Goal: Contribute content

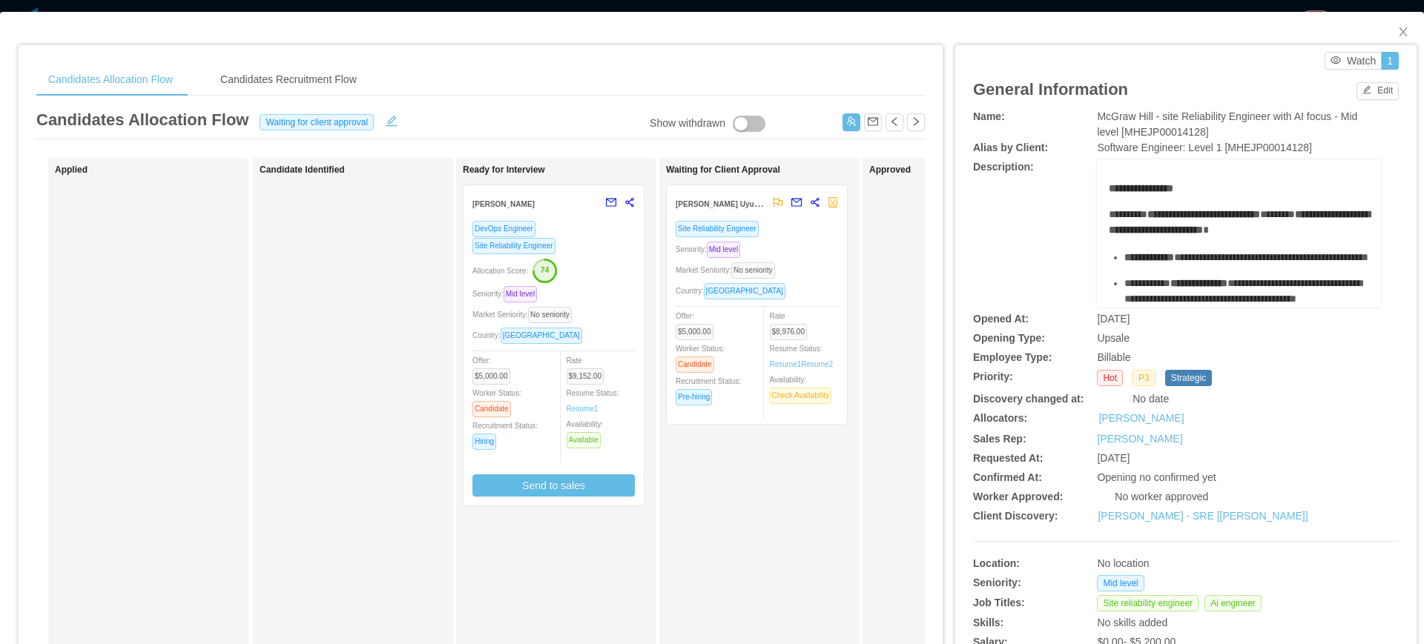
click at [805, 248] on div "Seniority: Mid level" at bounding box center [757, 249] width 162 height 17
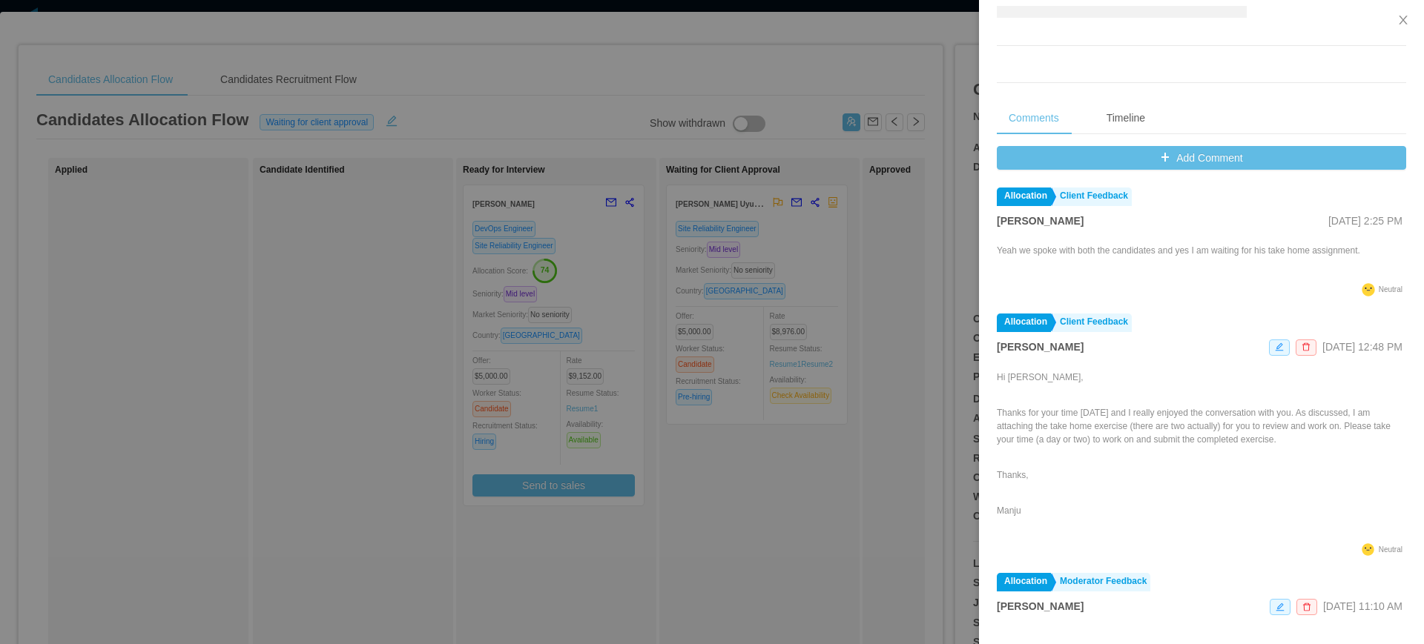
scroll to position [537, 0]
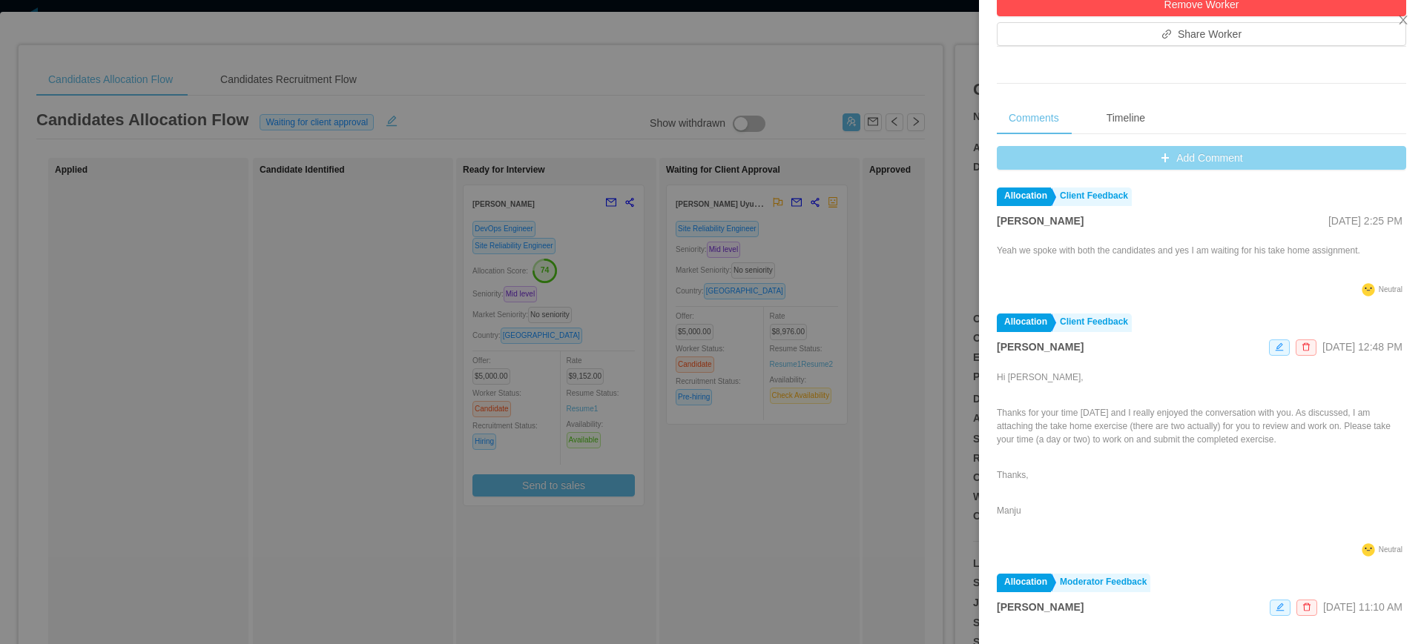
click at [1209, 156] on button "Add Comment" at bounding box center [1201, 158] width 409 height 24
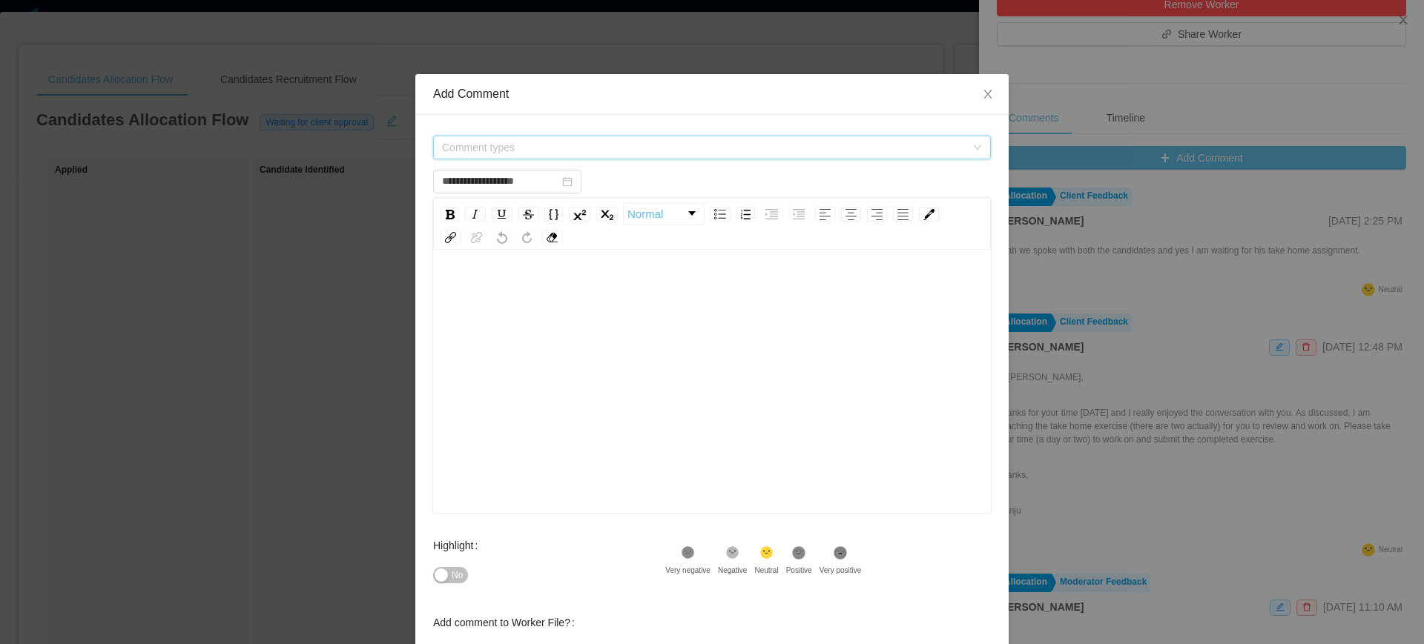
click at [656, 154] on span "Comment types" at bounding box center [704, 147] width 524 height 15
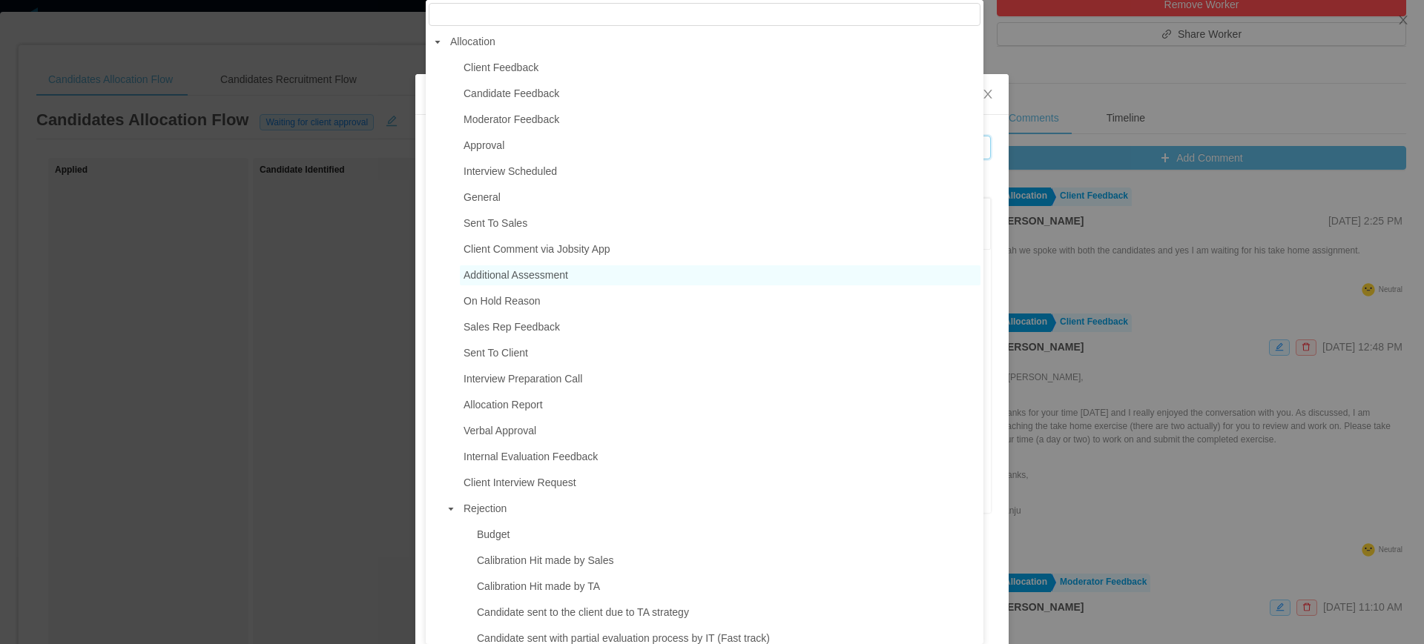
click at [511, 281] on span "Additional Assessment" at bounding box center [516, 275] width 105 height 12
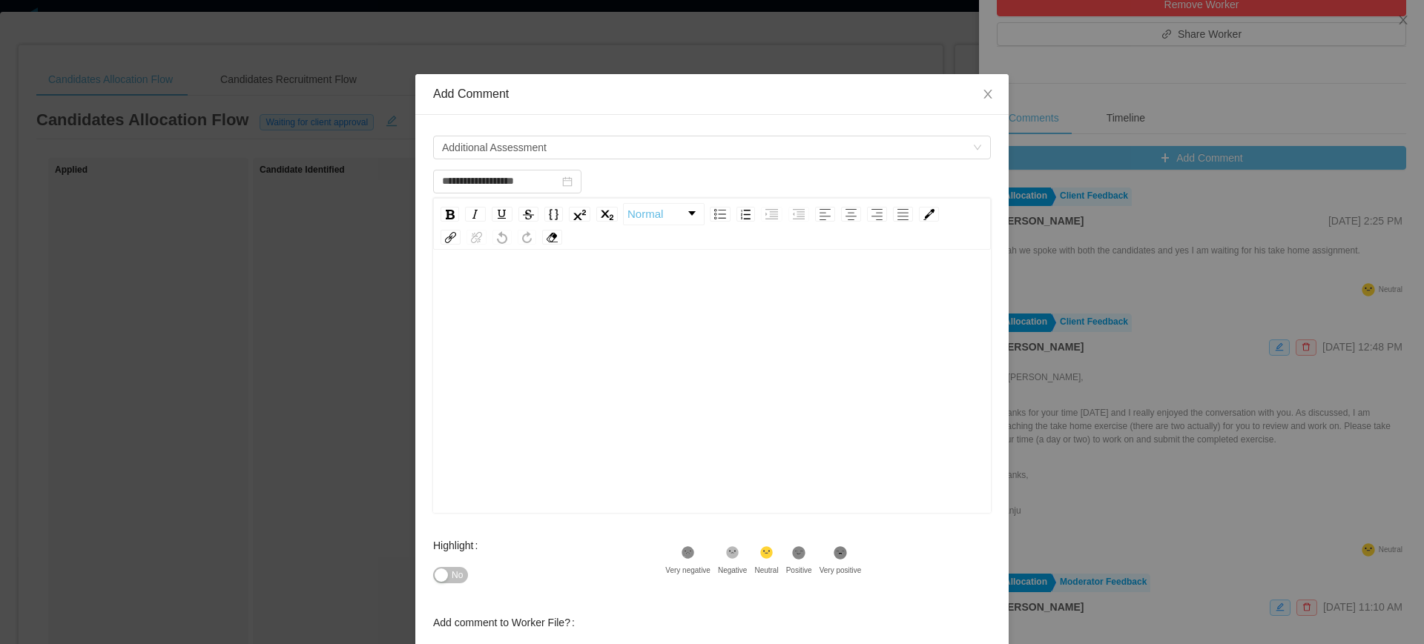
click at [582, 371] on div "rdw-editor" at bounding box center [712, 405] width 535 height 260
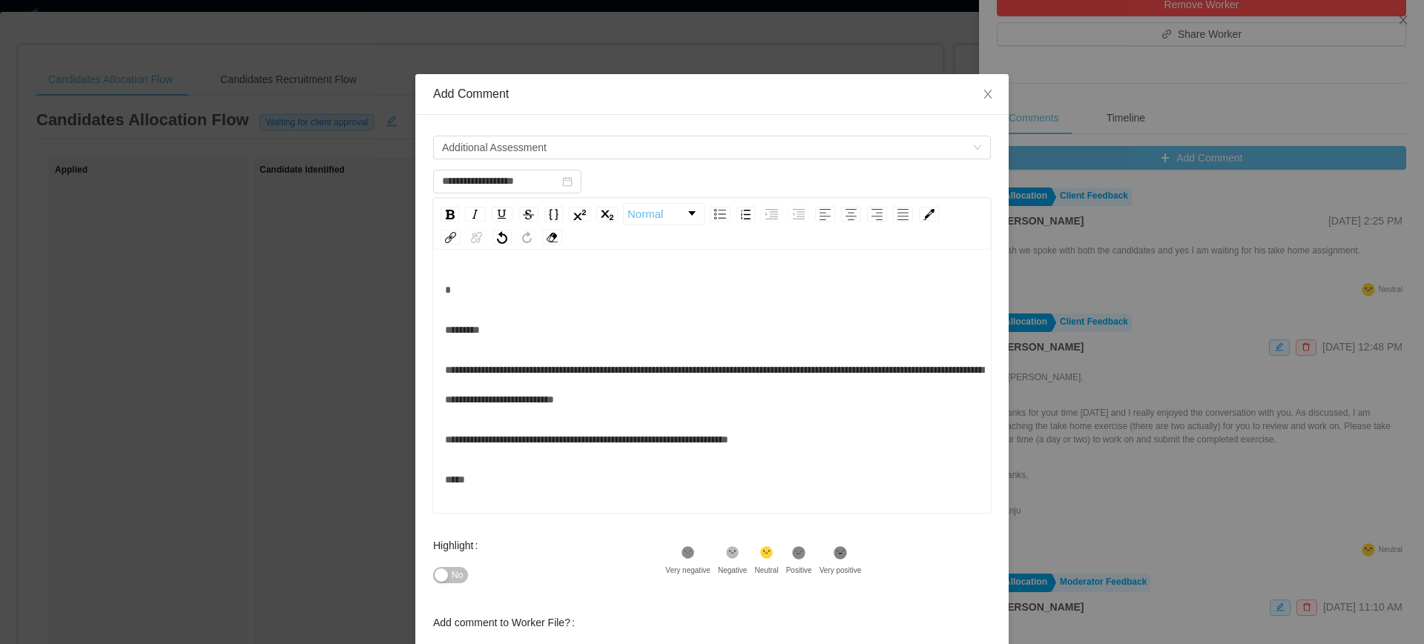
click at [518, 288] on div "rdw-editor" at bounding box center [712, 290] width 535 height 30
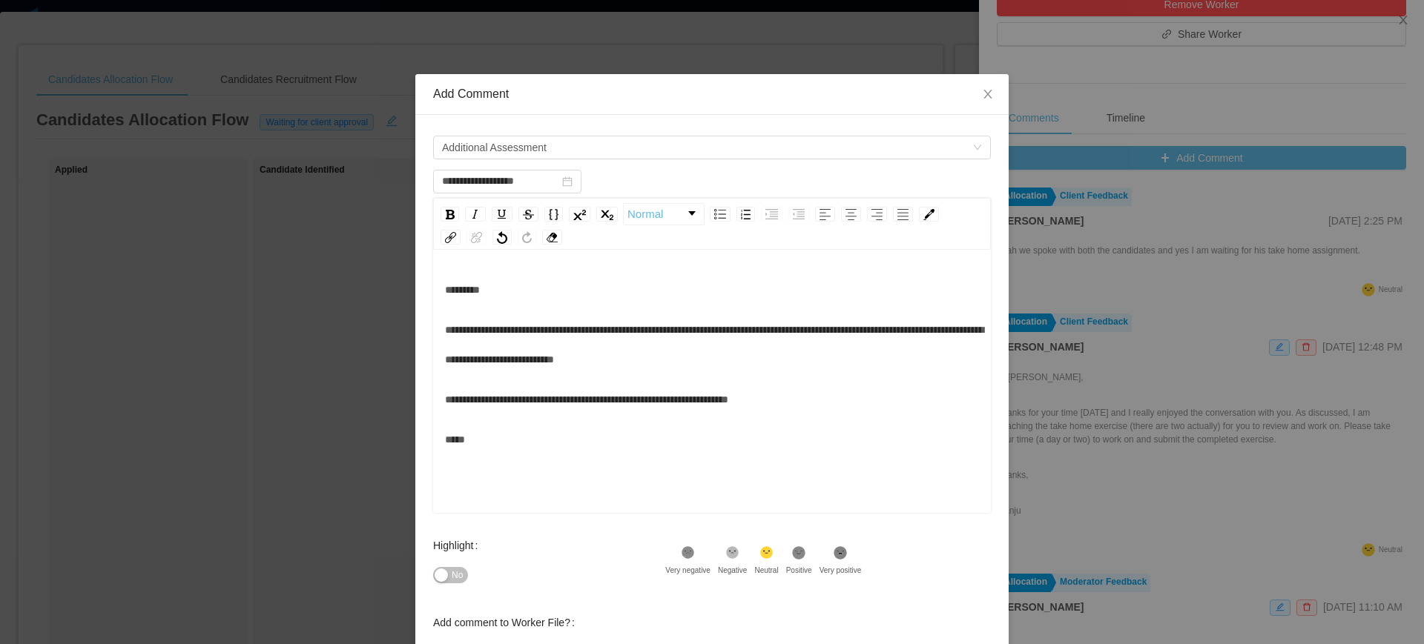
click at [435, 581] on button "No" at bounding box center [450, 575] width 35 height 16
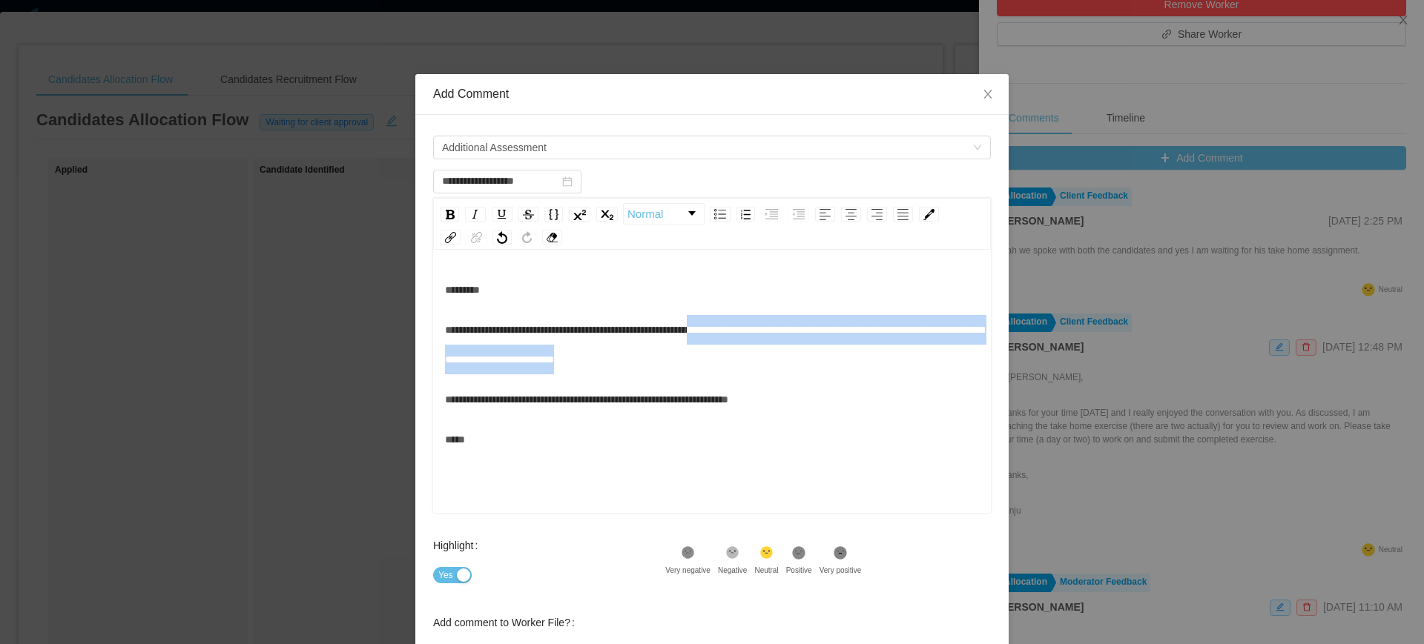
drag, startPoint x: 731, startPoint y: 327, endPoint x: 761, endPoint y: 357, distance: 42.0
click at [761, 357] on div "**********" at bounding box center [712, 344] width 535 height 59
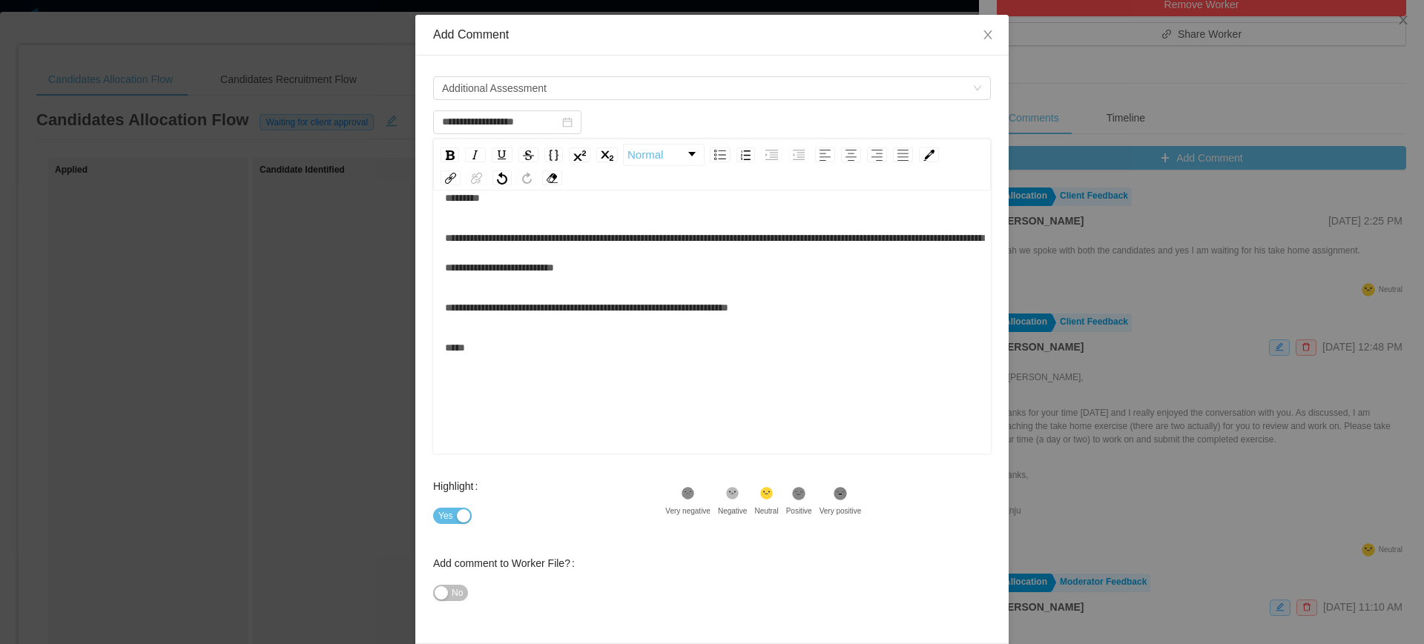
scroll to position [116, 0]
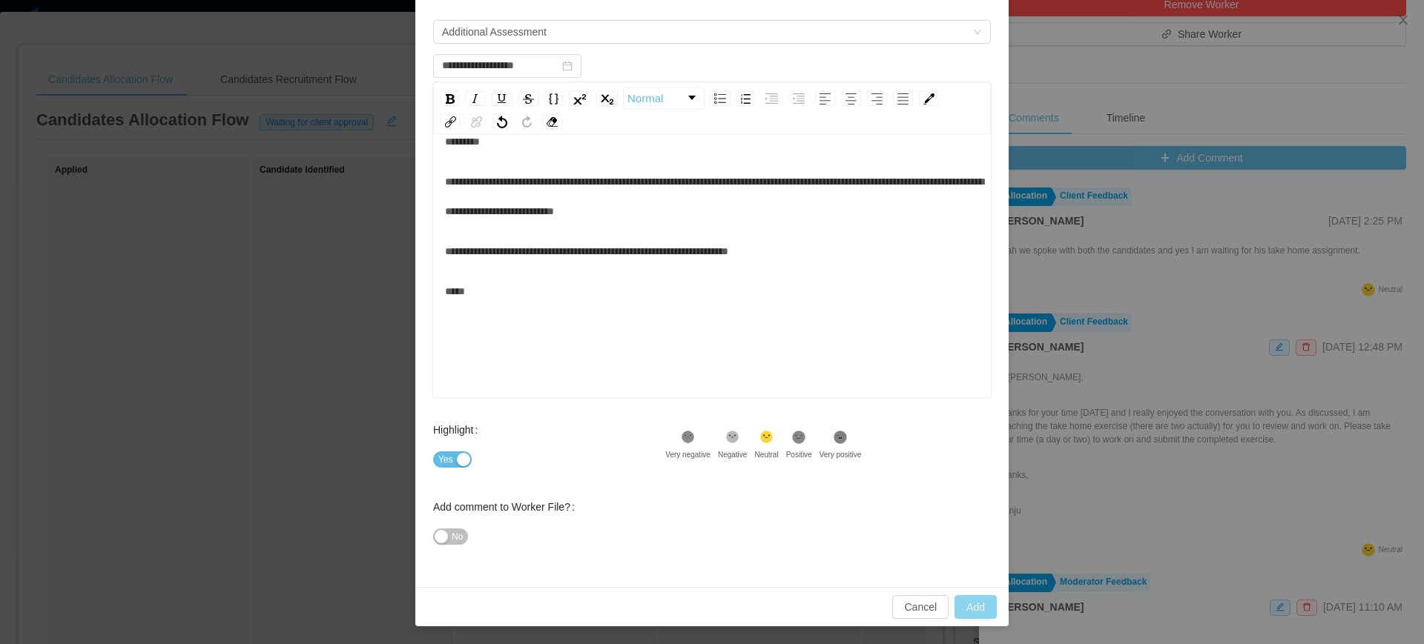
type input "**********"
click at [968, 606] on button "Add" at bounding box center [975, 608] width 42 height 24
